Goal: Information Seeking & Learning: Learn about a topic

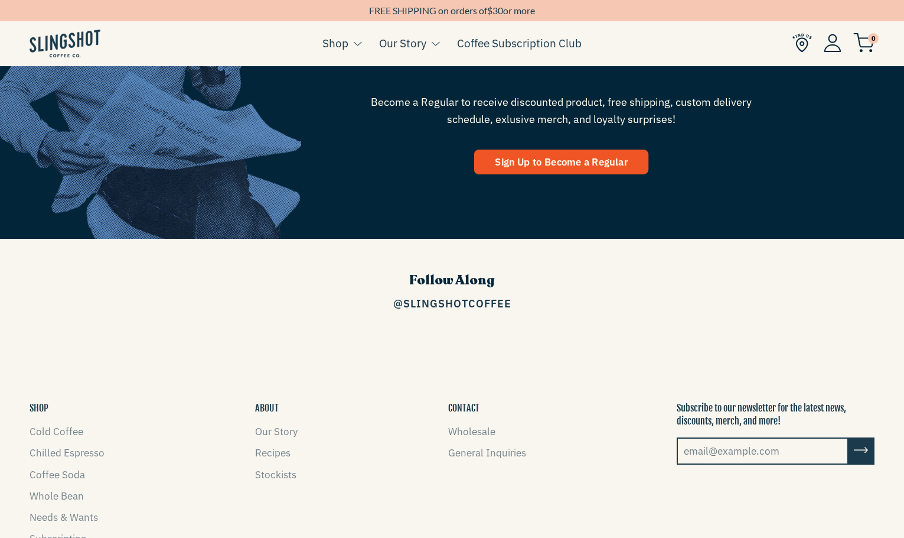
scroll to position [1701, 0]
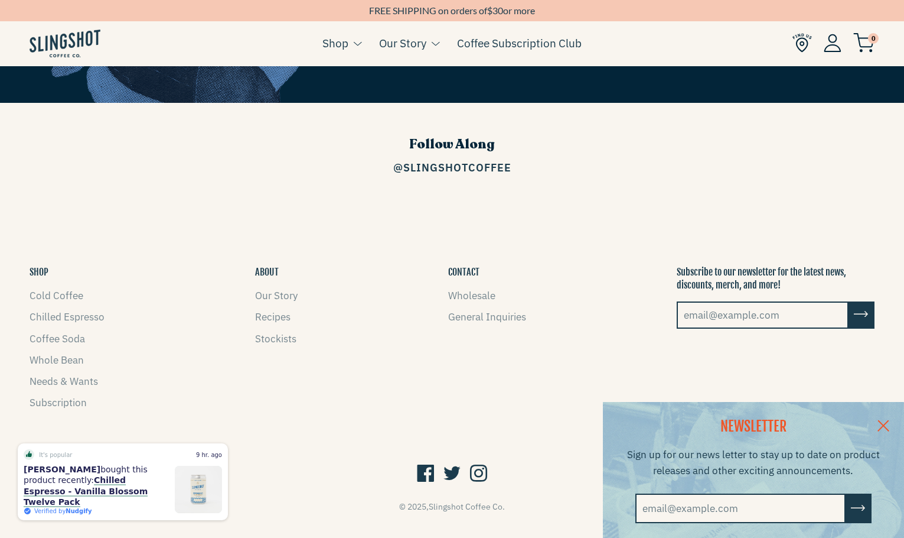
click at [883, 418] on link at bounding box center [883, 424] width 41 height 45
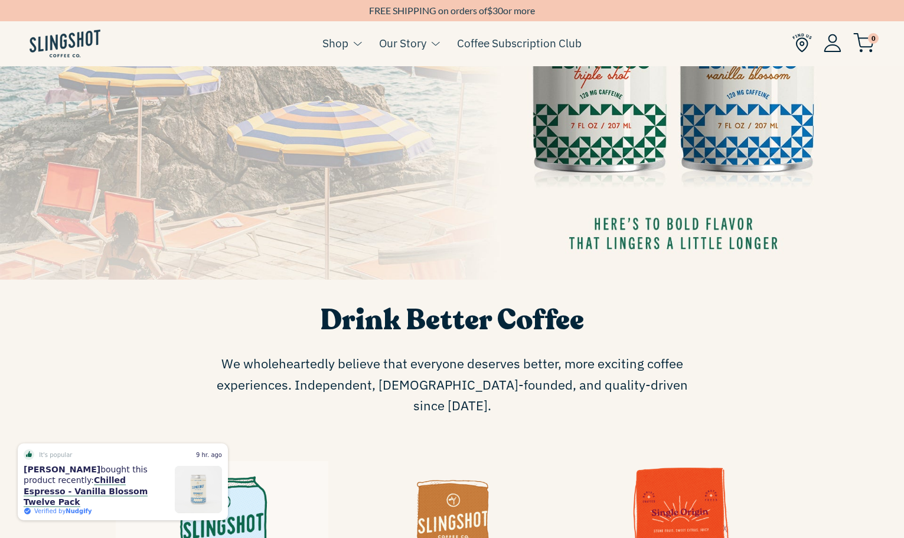
scroll to position [0, 0]
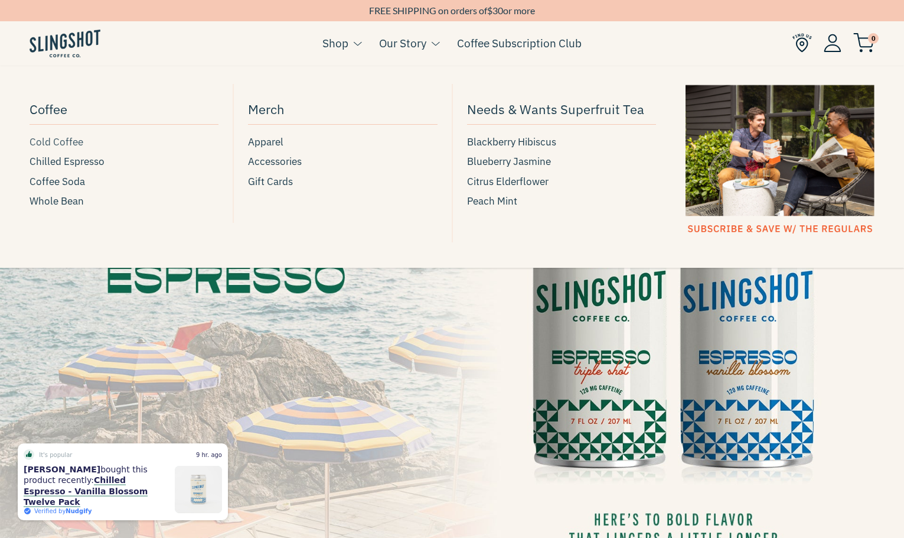
click at [54, 141] on span "Cold Coffee" at bounding box center [57, 142] width 54 height 16
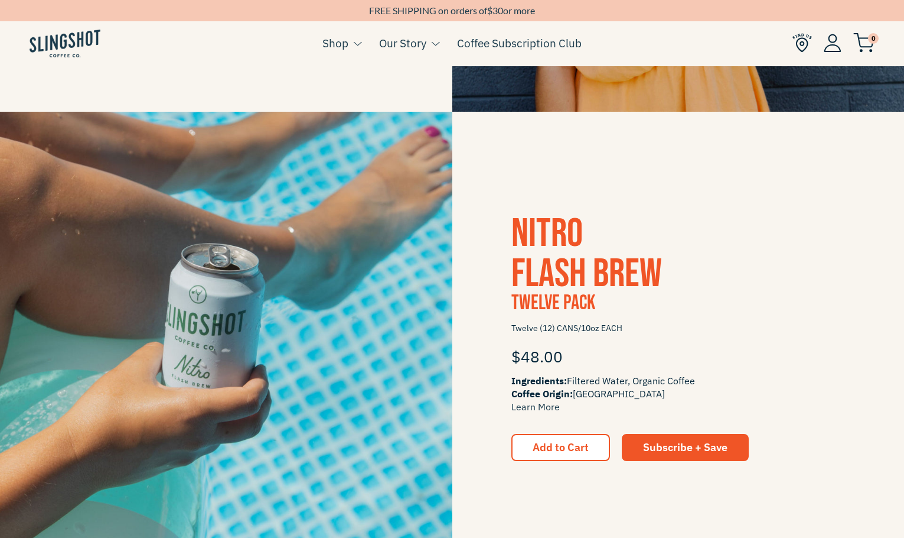
scroll to position [755, 0]
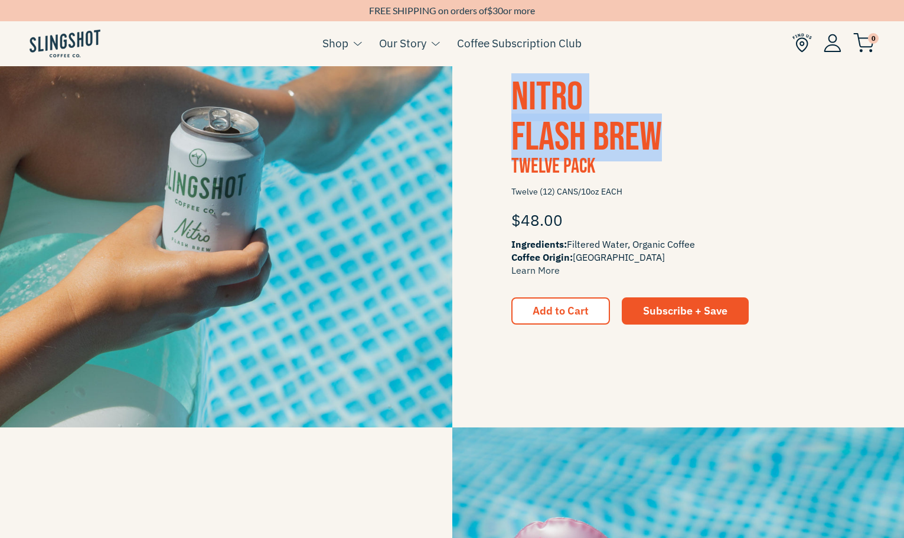
click at [539, 117] on span "Nitro Flash Brew" at bounding box center [587, 117] width 151 height 88
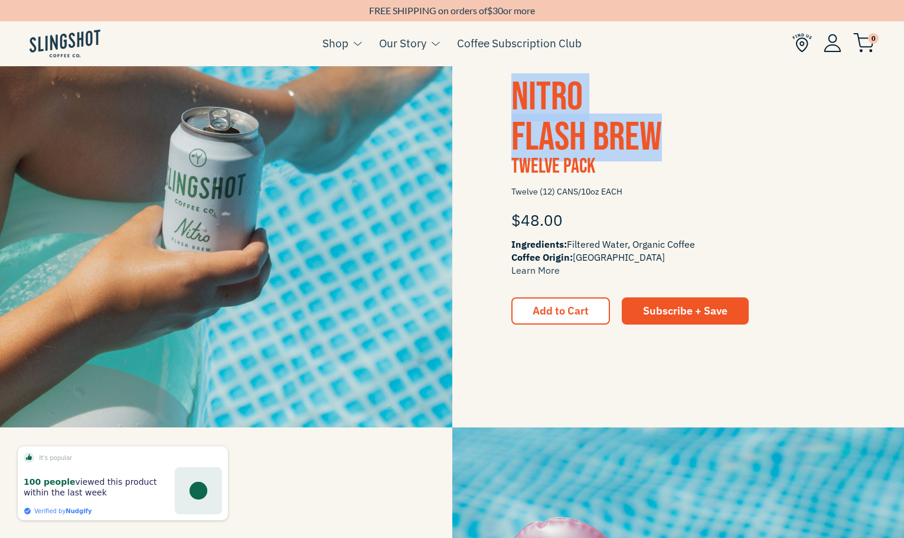
click at [565, 141] on span "Nitro Flash Brew" at bounding box center [587, 117] width 151 height 88
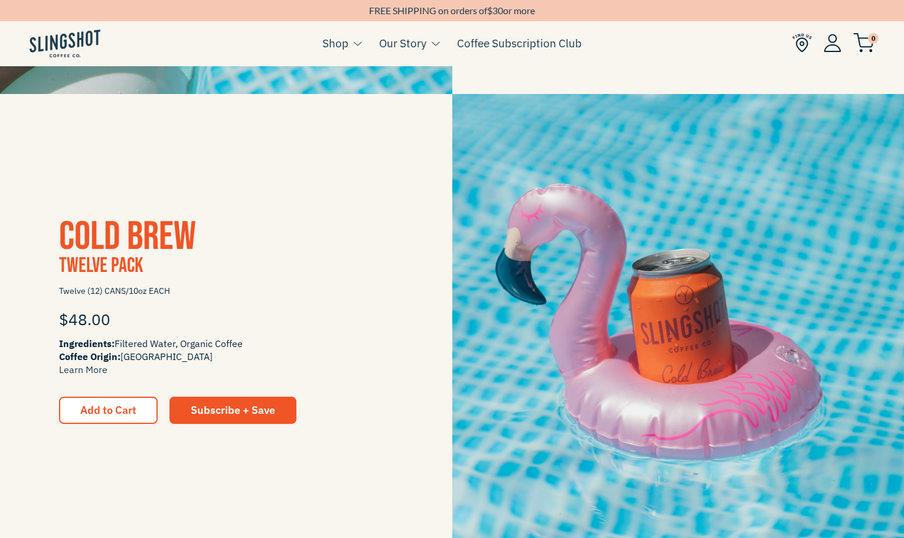
scroll to position [1092, 0]
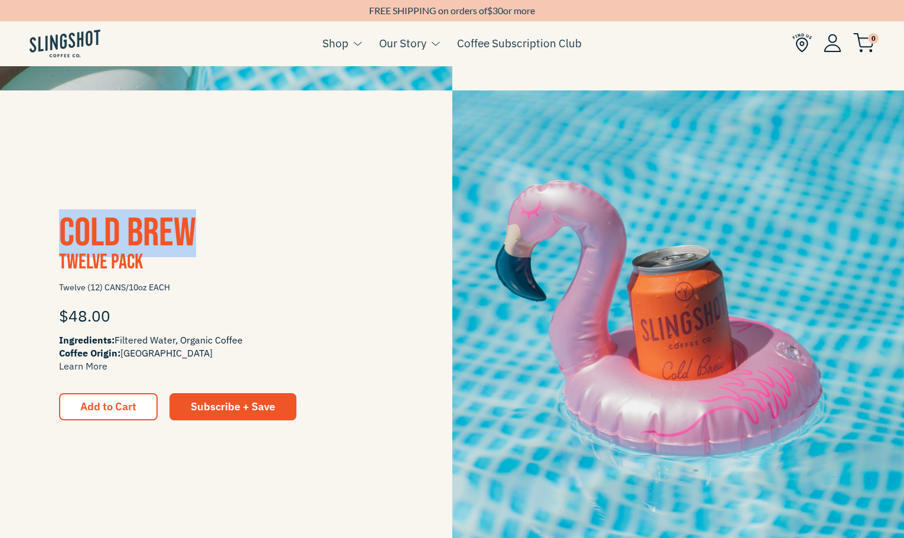
click at [153, 244] on span "Cold Brew" at bounding box center [127, 233] width 137 height 48
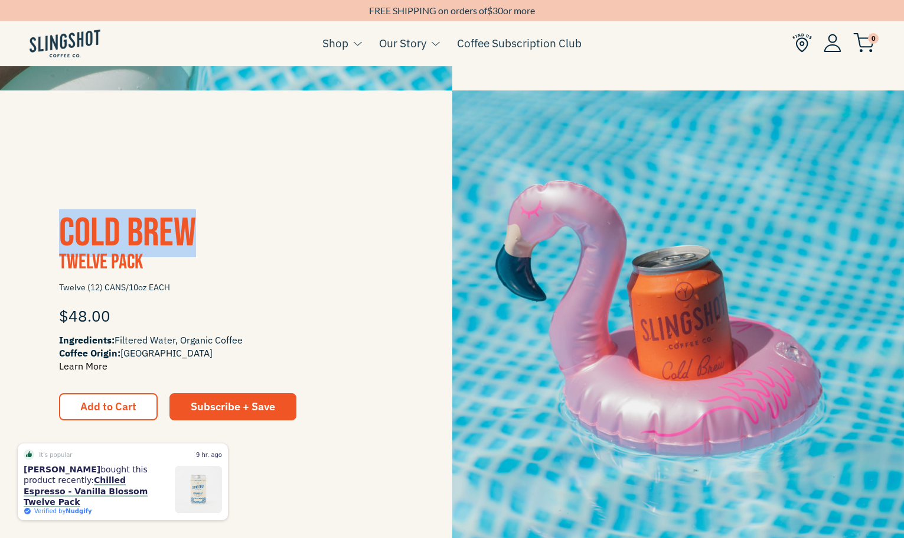
click at [89, 366] on link "Learn More" at bounding box center [83, 366] width 48 height 12
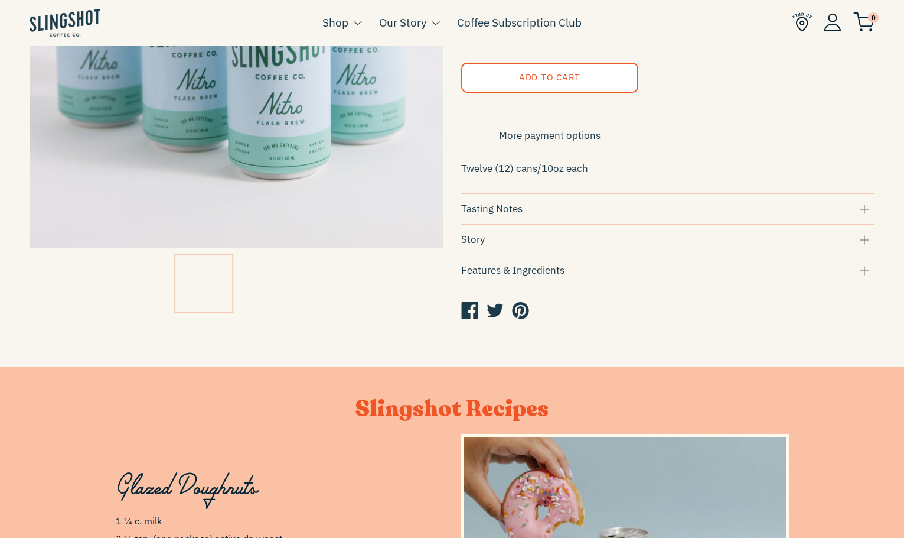
scroll to position [280, 0]
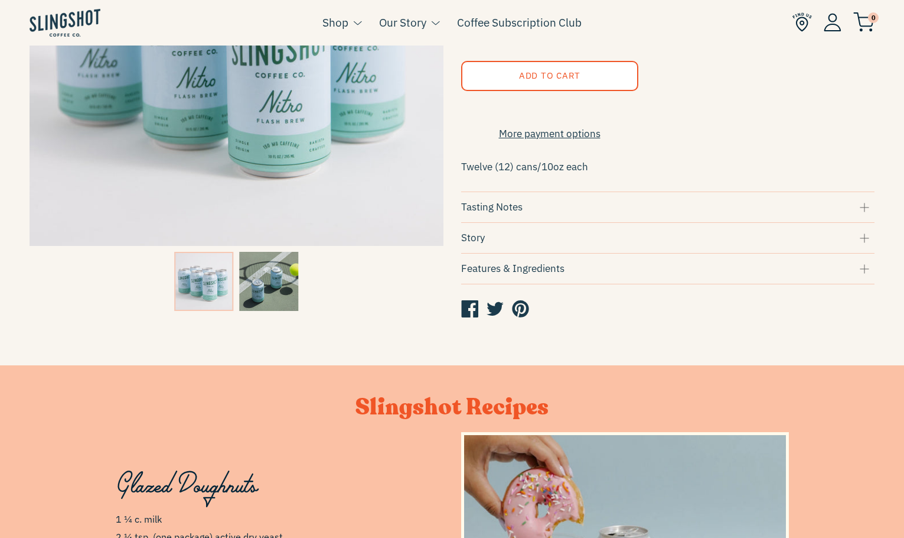
click at [660, 215] on div "Tasting Notes" at bounding box center [668, 207] width 414 height 16
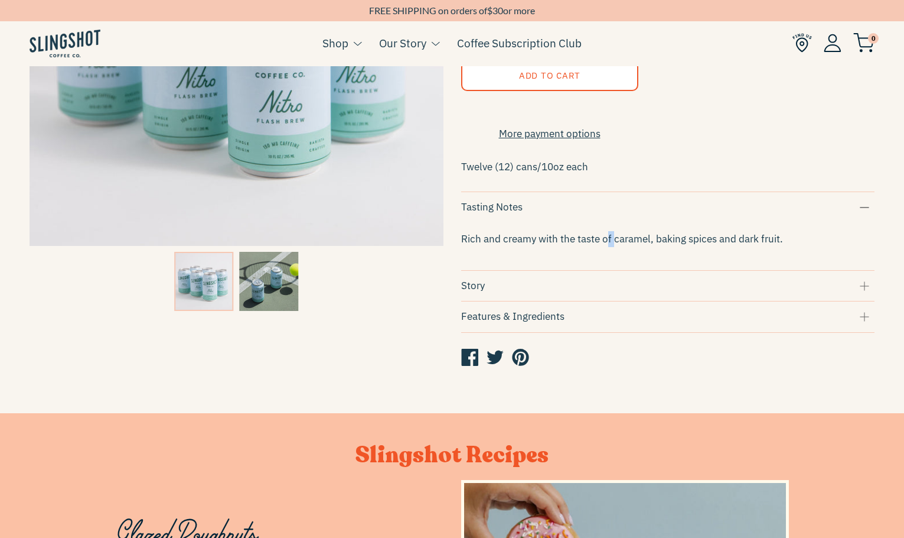
drag, startPoint x: 608, startPoint y: 246, endPoint x: 665, endPoint y: 246, distance: 56.1
click at [663, 245] on span "Rich and creamy with the taste of caramel, baking spices and dark fruit." at bounding box center [622, 238] width 322 height 13
click at [665, 245] on span "Rich and creamy with the taste of caramel, baking spices and dark fruit." at bounding box center [622, 238] width 322 height 13
drag, startPoint x: 665, startPoint y: 246, endPoint x: 561, endPoint y: 247, distance: 103.4
click at [561, 245] on span "Rich and creamy with the taste of caramel, baking spices and dark fruit." at bounding box center [622, 238] width 322 height 13
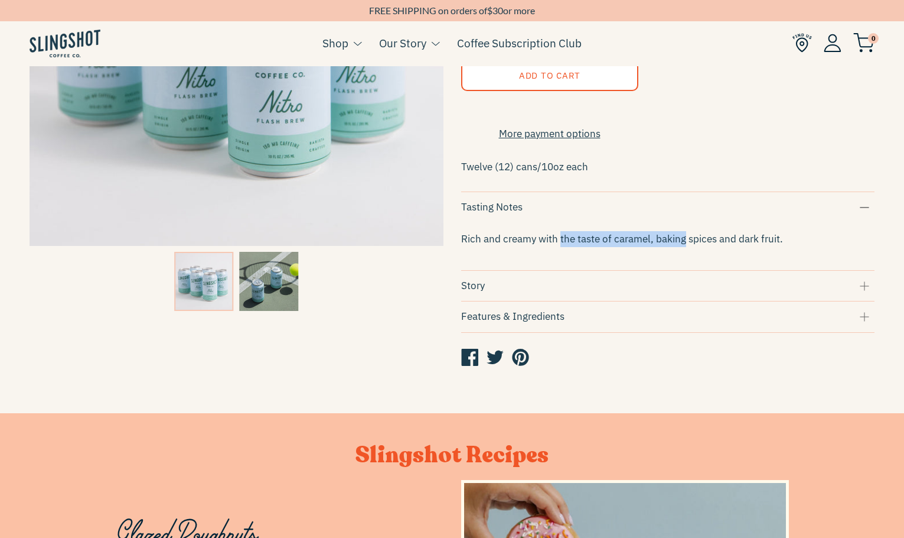
click at [561, 245] on span "Rich and creamy with the taste of caramel, baking spices and dark fruit." at bounding box center [622, 238] width 322 height 13
drag, startPoint x: 562, startPoint y: 247, endPoint x: 698, endPoint y: 247, distance: 135.9
click at [697, 245] on span "Rich and creamy with the taste of caramel, baking spices and dark fruit." at bounding box center [622, 238] width 322 height 13
click at [698, 245] on span "Rich and creamy with the taste of caramel, baking spices and dark fruit." at bounding box center [622, 238] width 322 height 13
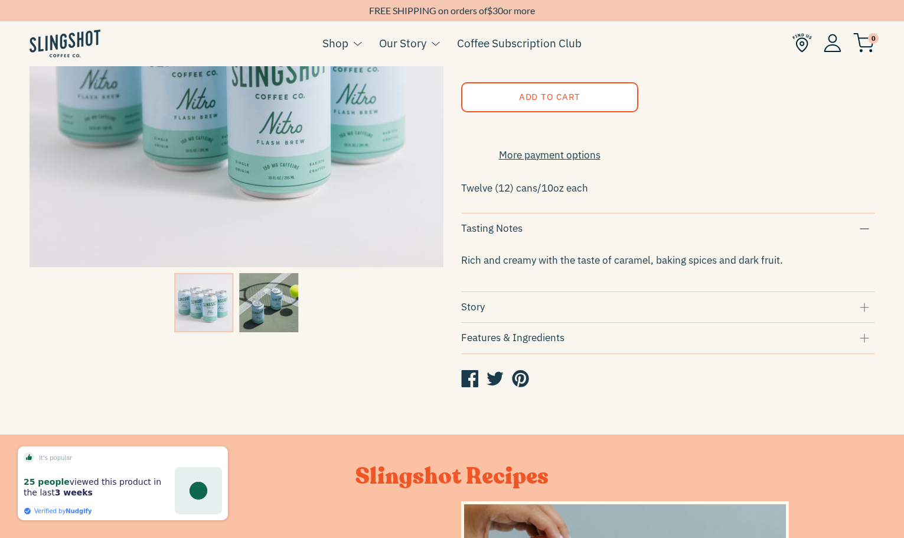
scroll to position [256, 0]
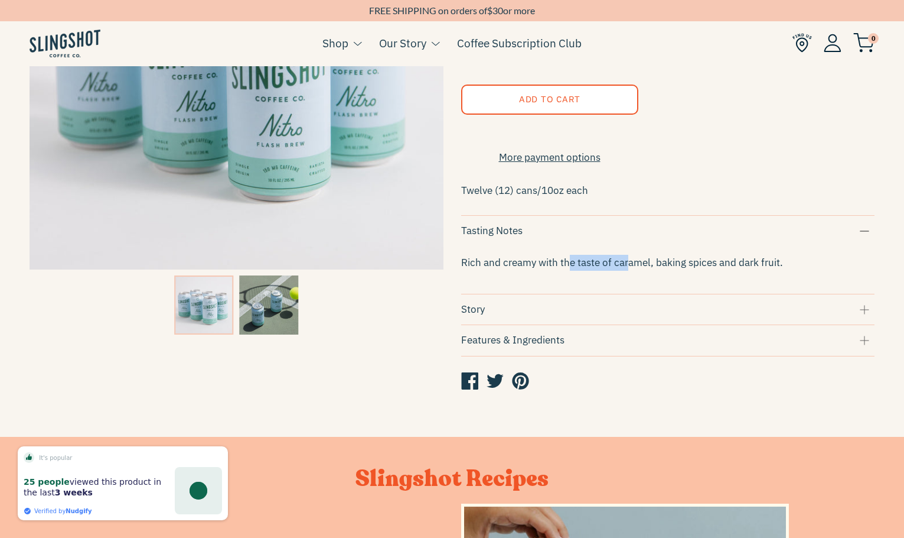
drag, startPoint x: 568, startPoint y: 274, endPoint x: 654, endPoint y: 274, distance: 86.2
click at [654, 269] on span "Rich and creamy with the taste of caramel, baking spices and dark fruit." at bounding box center [622, 262] width 322 height 13
drag, startPoint x: 654, startPoint y: 273, endPoint x: 571, endPoint y: 273, distance: 83.3
click at [571, 269] on span "Rich and creamy with the taste of caramel, baking spices and dark fruit." at bounding box center [622, 262] width 322 height 13
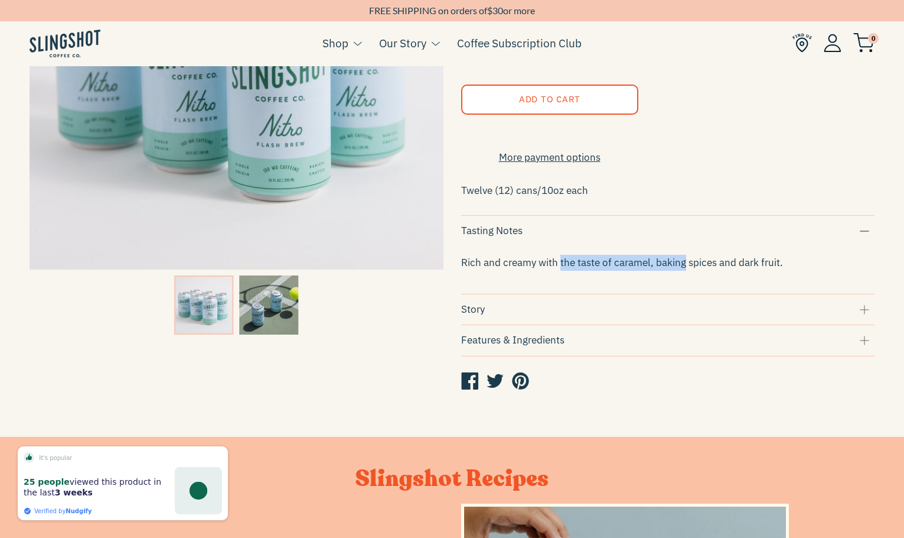
click at [571, 269] on span "Rich and creamy with the taste of caramel, baking spices and dark fruit." at bounding box center [622, 262] width 322 height 13
click at [558, 308] on div "Story" at bounding box center [668, 309] width 414 height 16
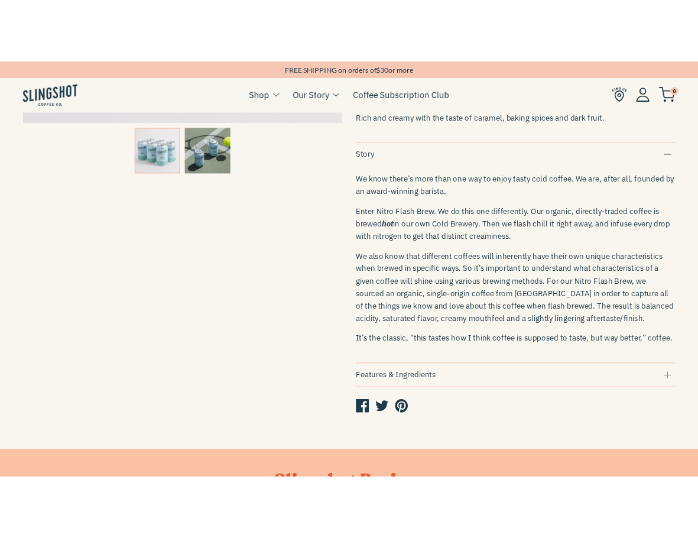
scroll to position [452, 0]
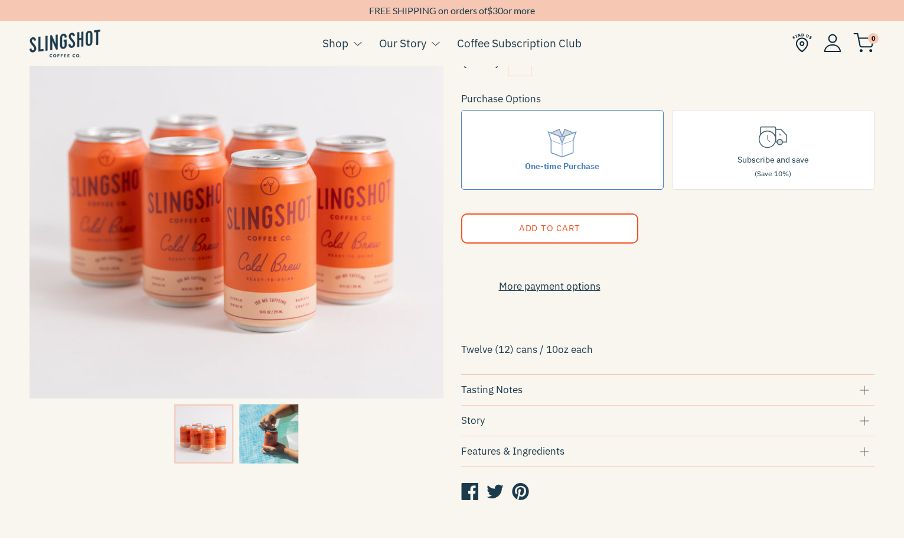
scroll to position [126, 0]
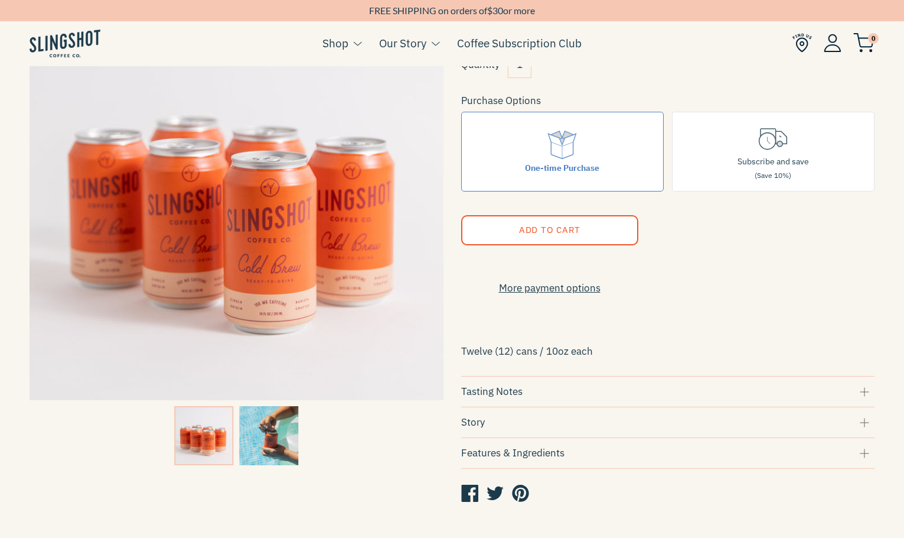
click at [555, 399] on div "Tasting Notes" at bounding box center [668, 391] width 414 height 16
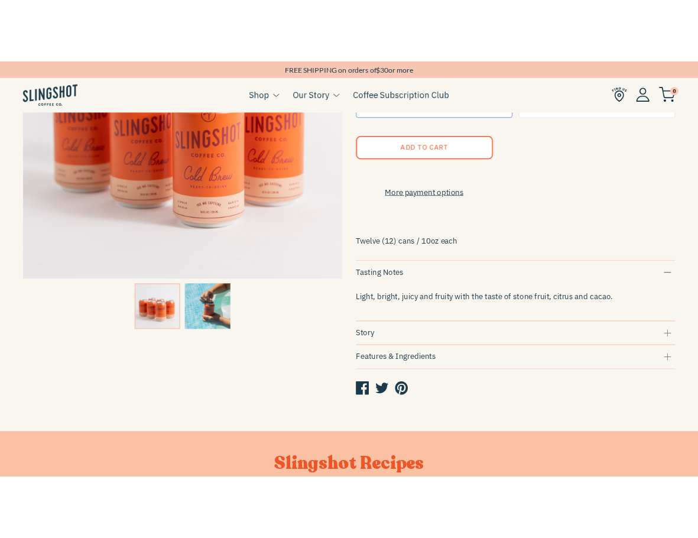
scroll to position [264, 0]
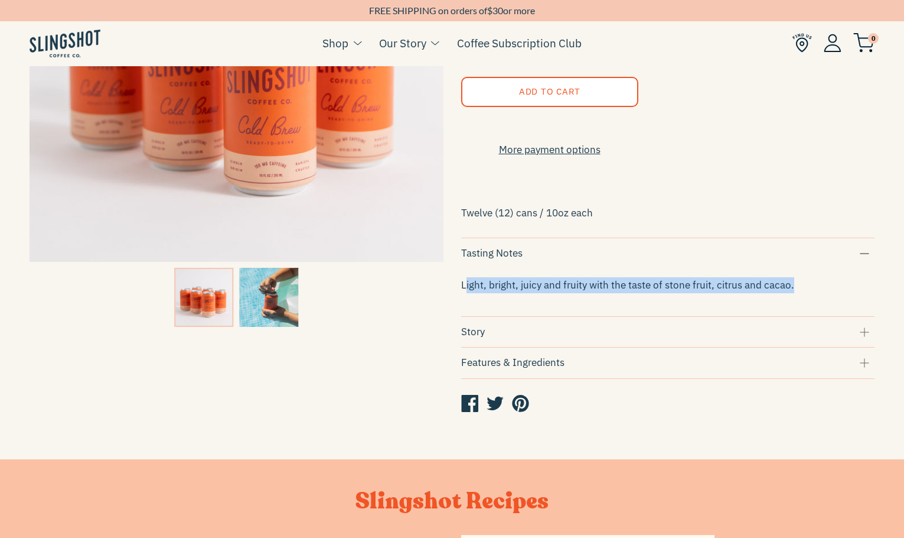
drag, startPoint x: 466, startPoint y: 291, endPoint x: 837, endPoint y: 294, distance: 371.0
click at [837, 293] on p "Light, bright, juicy and fruity with the taste of stone fruit, citrus and cacao." at bounding box center [668, 285] width 414 height 16
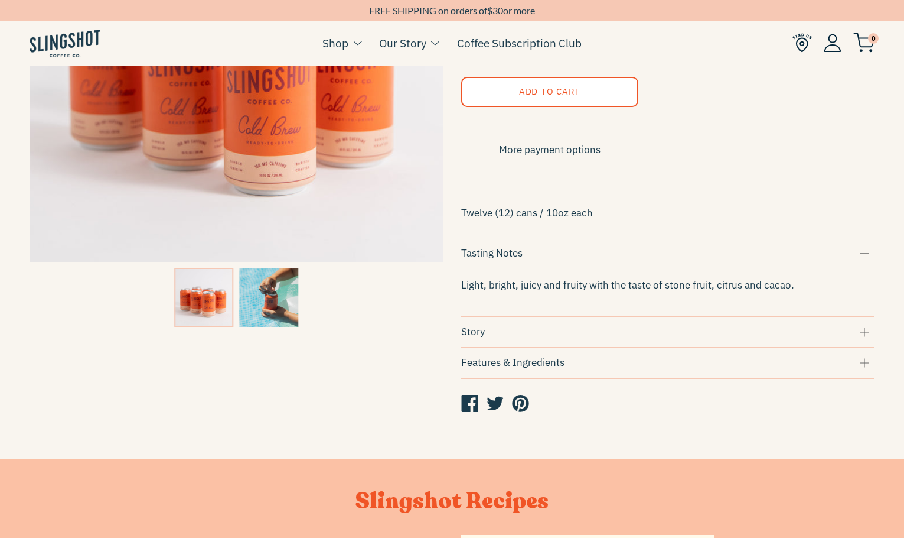
click at [562, 291] on span "Light, bright, juicy and fruity with the taste of stone fruit, citrus and cacao." at bounding box center [627, 284] width 333 height 13
drag, startPoint x: 490, startPoint y: 296, endPoint x: 567, endPoint y: 295, distance: 76.8
click at [567, 291] on span "Light, bright, juicy and fruity with the taste of stone fruit, citrus and cacao." at bounding box center [627, 284] width 333 height 13
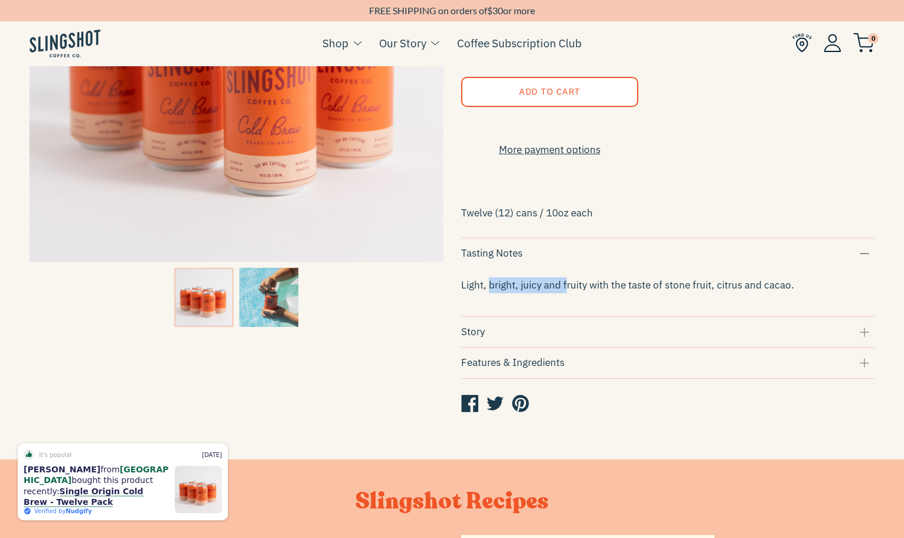
click at [566, 291] on span "Light, bright, juicy and fruity with the taste of stone fruit, citrus and cacao." at bounding box center [627, 284] width 333 height 13
drag, startPoint x: 604, startPoint y: 294, endPoint x: 444, endPoint y: 294, distance: 160.1
click at [444, 294] on div "Single Origin Cold Brew - Twelve Pack $48.00 Quantity 1 Purchase Options One-ti…" at bounding box center [660, 139] width 432 height 582
copy span "Light, bright, juicy and fruity wit"
